Goal: Information Seeking & Learning: Learn about a topic

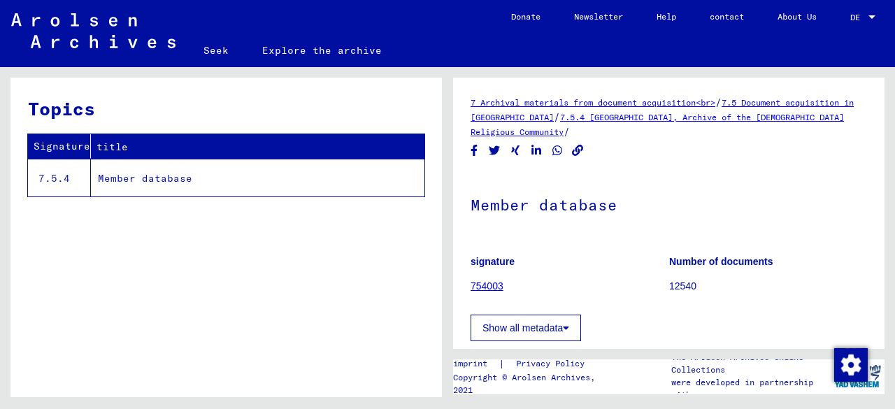
click at [131, 180] on font "Member database" at bounding box center [145, 178] width 94 height 13
click at [519, 321] on button "Show all metadata" at bounding box center [526, 328] width 110 height 27
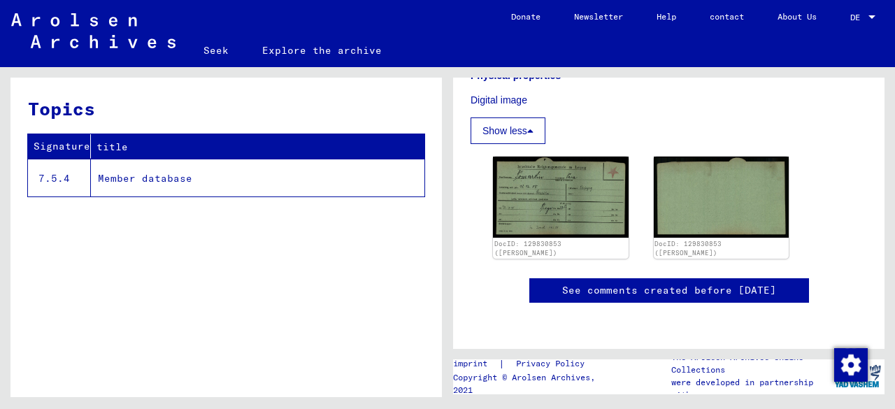
scroll to position [340, 0]
click at [669, 283] on link "See comments created before [DATE]" at bounding box center [669, 290] width 214 height 15
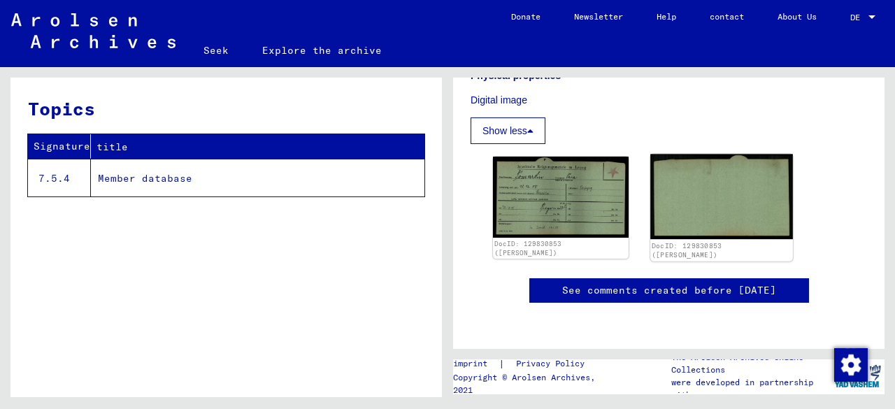
click at [676, 192] on img at bounding box center [721, 197] width 142 height 85
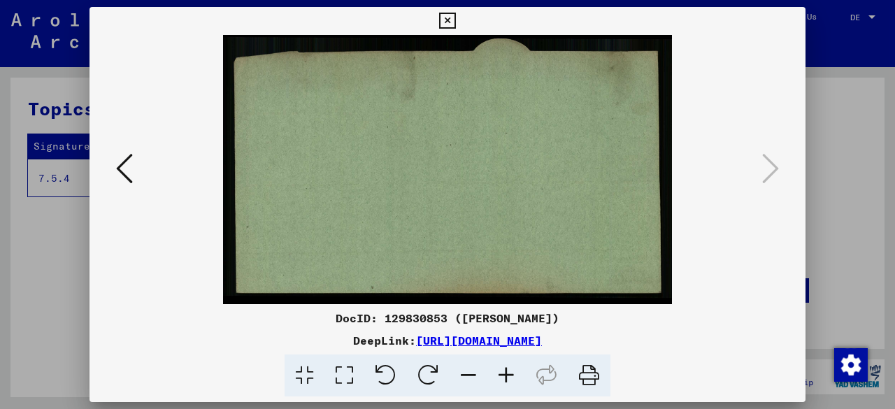
click at [583, 375] on icon at bounding box center [589, 375] width 43 height 43
click at [120, 177] on icon at bounding box center [124, 169] width 17 height 34
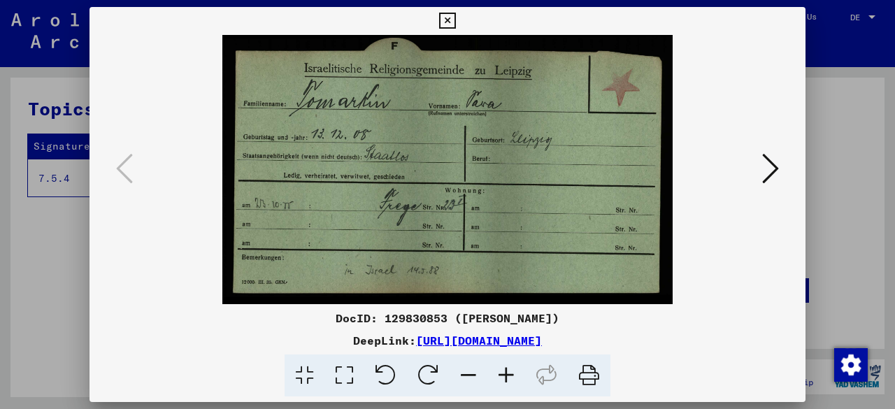
click at [586, 379] on icon at bounding box center [589, 375] width 43 height 43
click at [770, 171] on icon at bounding box center [770, 169] width 17 height 34
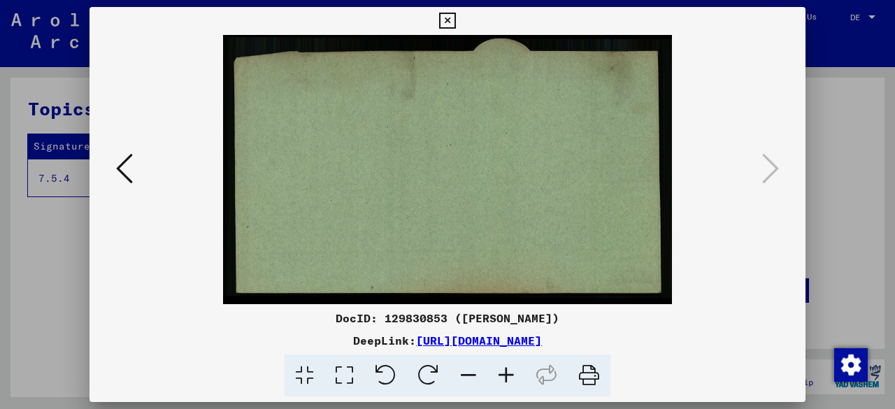
click at [117, 176] on icon at bounding box center [124, 169] width 17 height 34
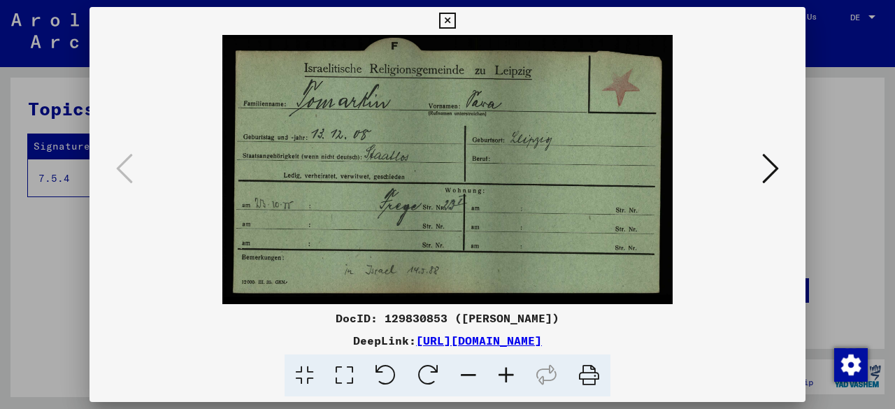
click at [661, 299] on img at bounding box center [447, 169] width 621 height 269
